Goal: Task Accomplishment & Management: Complete application form

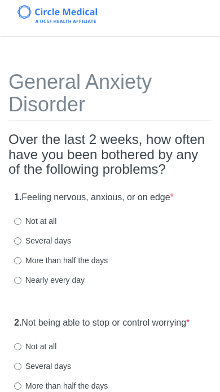
click at [18, 218] on input "Not at all" at bounding box center [17, 221] width 7 height 7
radio input "true"
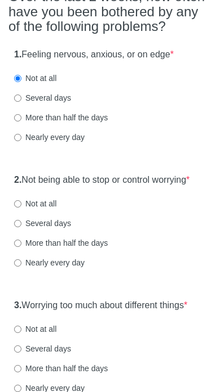
scroll to position [170, 0]
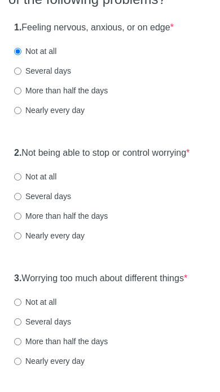
click at [19, 181] on input "Not at all" at bounding box center [17, 176] width 7 height 7
radio input "true"
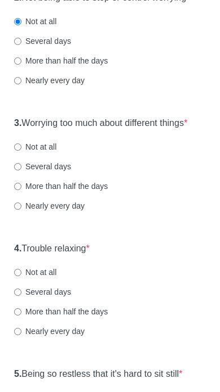
scroll to position [325, 0]
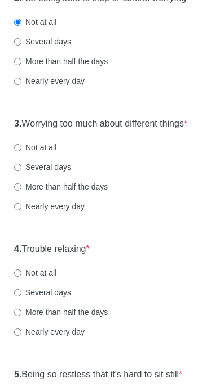
click at [24, 151] on label "Not at all" at bounding box center [35, 147] width 42 height 11
click at [21, 151] on input "Not at all" at bounding box center [17, 147] width 7 height 7
radio input "true"
click at [21, 277] on input "Not at all" at bounding box center [17, 273] width 7 height 7
radio input "true"
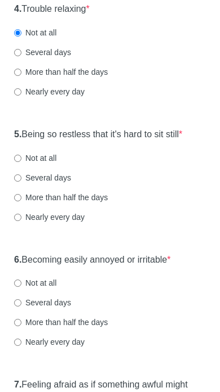
scroll to position [568, 0]
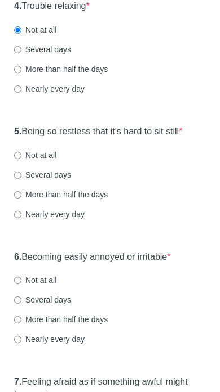
click at [25, 156] on div "5. Being so restless that it's hard to sit still * Not at all Several days More…" at bounding box center [109, 179] width 203 height 117
click at [20, 160] on input "Not at all" at bounding box center [17, 156] width 7 height 7
radio input "true"
click at [16, 285] on input "Not at all" at bounding box center [17, 281] width 7 height 7
radio input "true"
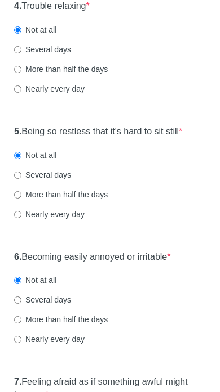
click at [25, 287] on label "Not at all" at bounding box center [35, 280] width 42 height 11
click at [21, 285] on input "Not at all" at bounding box center [17, 281] width 7 height 7
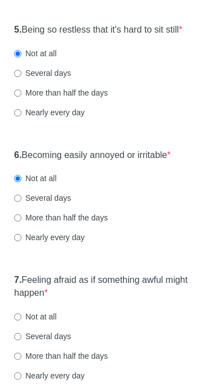
scroll to position [786, 0]
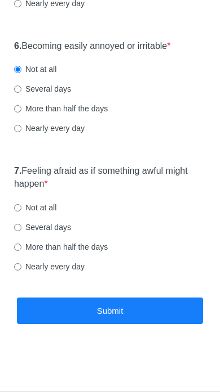
click at [20, 209] on input "Not at all" at bounding box center [17, 207] width 7 height 7
radio input "true"
click at [115, 315] on button "Submit" at bounding box center [110, 311] width 186 height 26
